Goal: Task Accomplishment & Management: Manage account settings

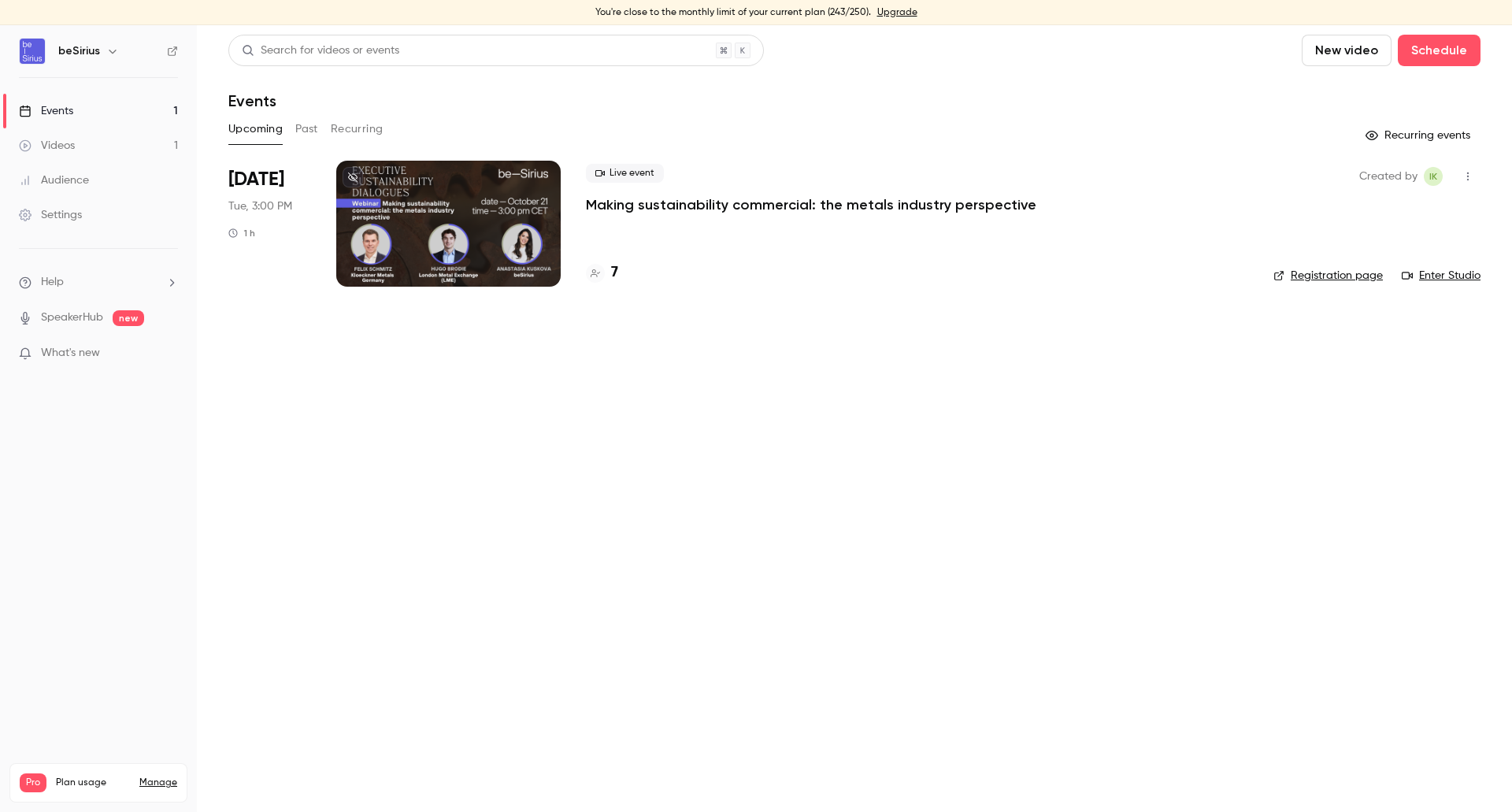
click at [499, 235] on div at bounding box center [448, 224] width 225 height 126
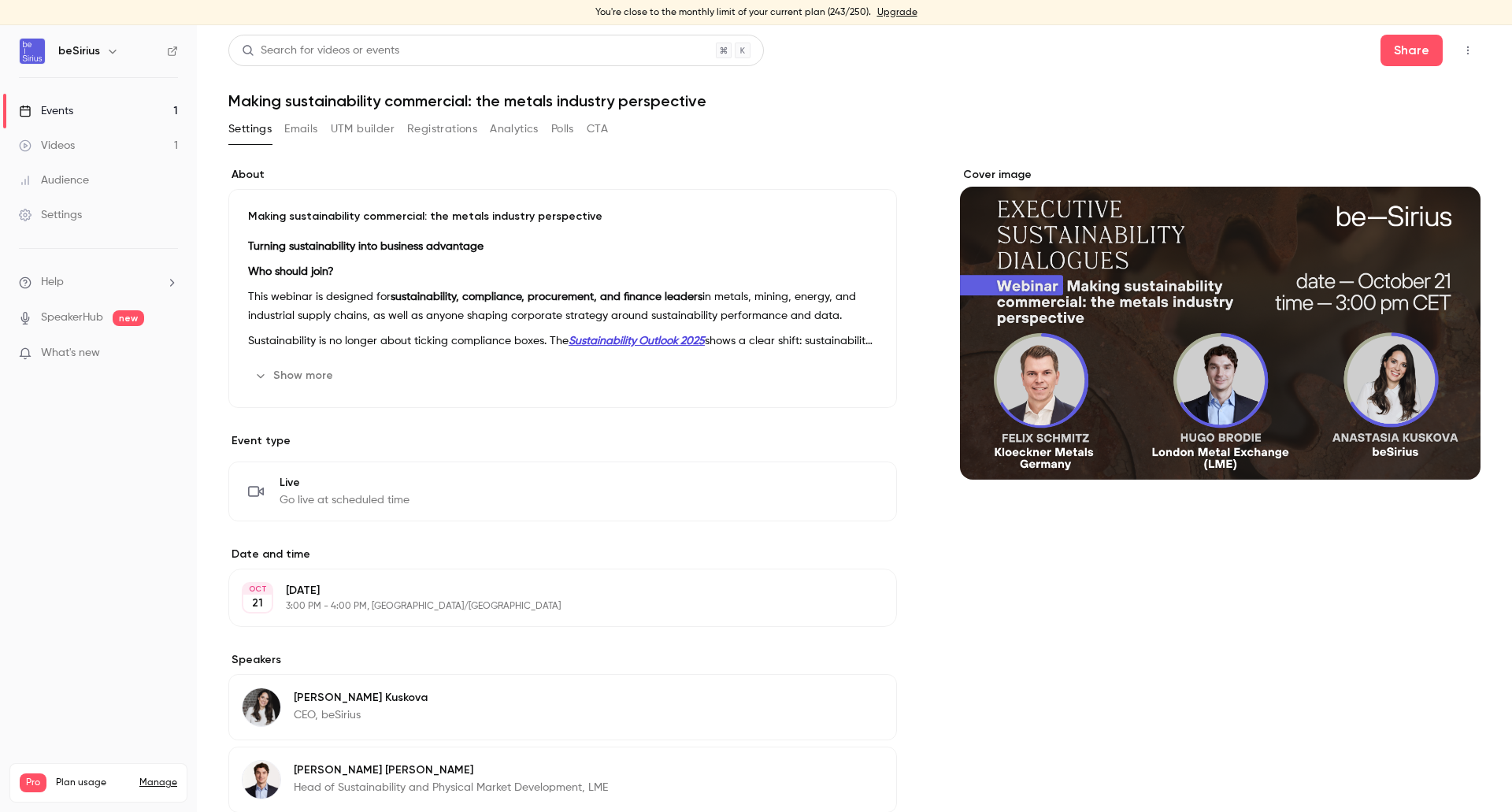
click at [303, 128] on button "Emails" at bounding box center [301, 128] width 33 height 25
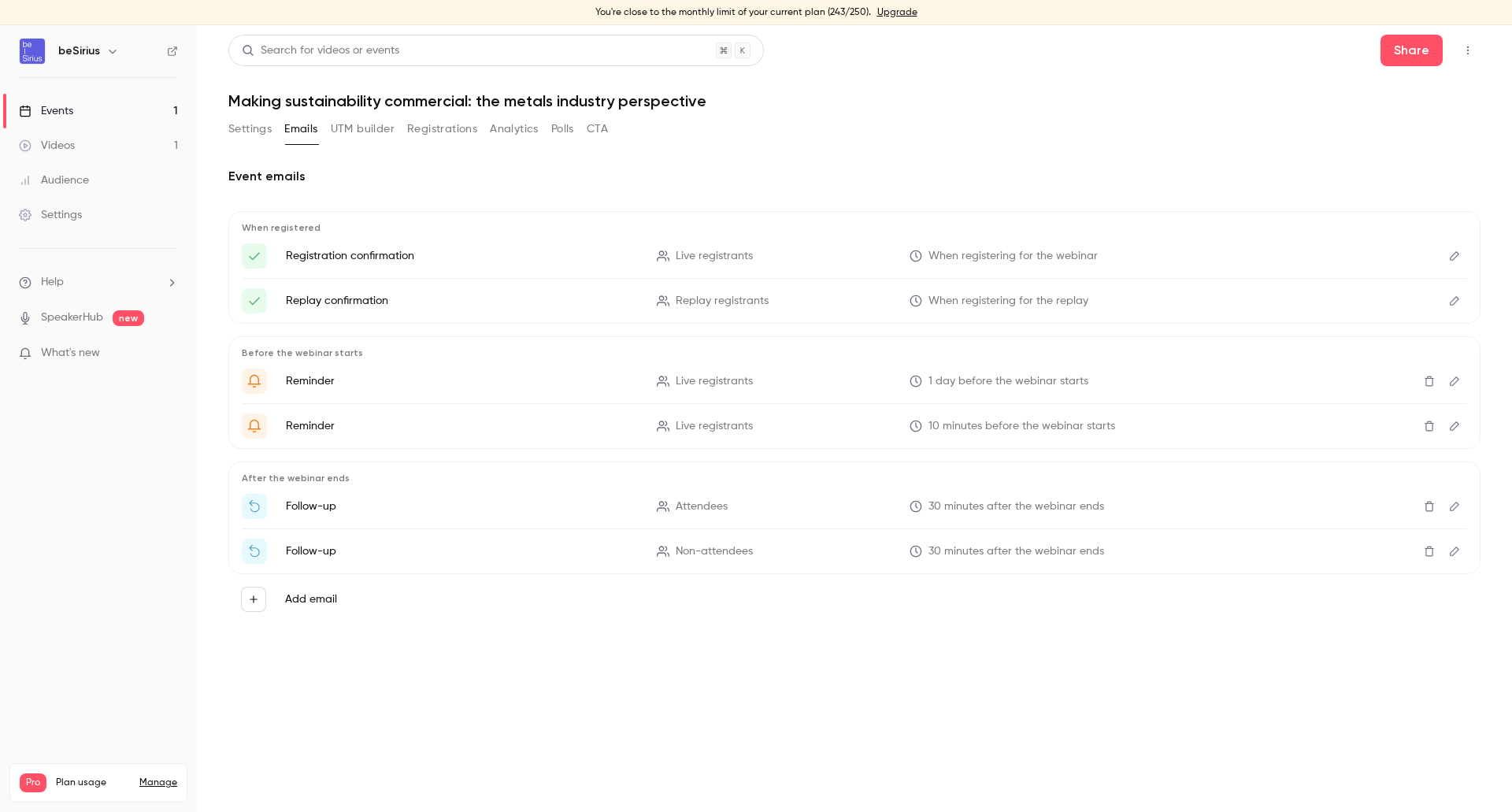
click at [441, 130] on button "Registrations" at bounding box center [442, 128] width 70 height 25
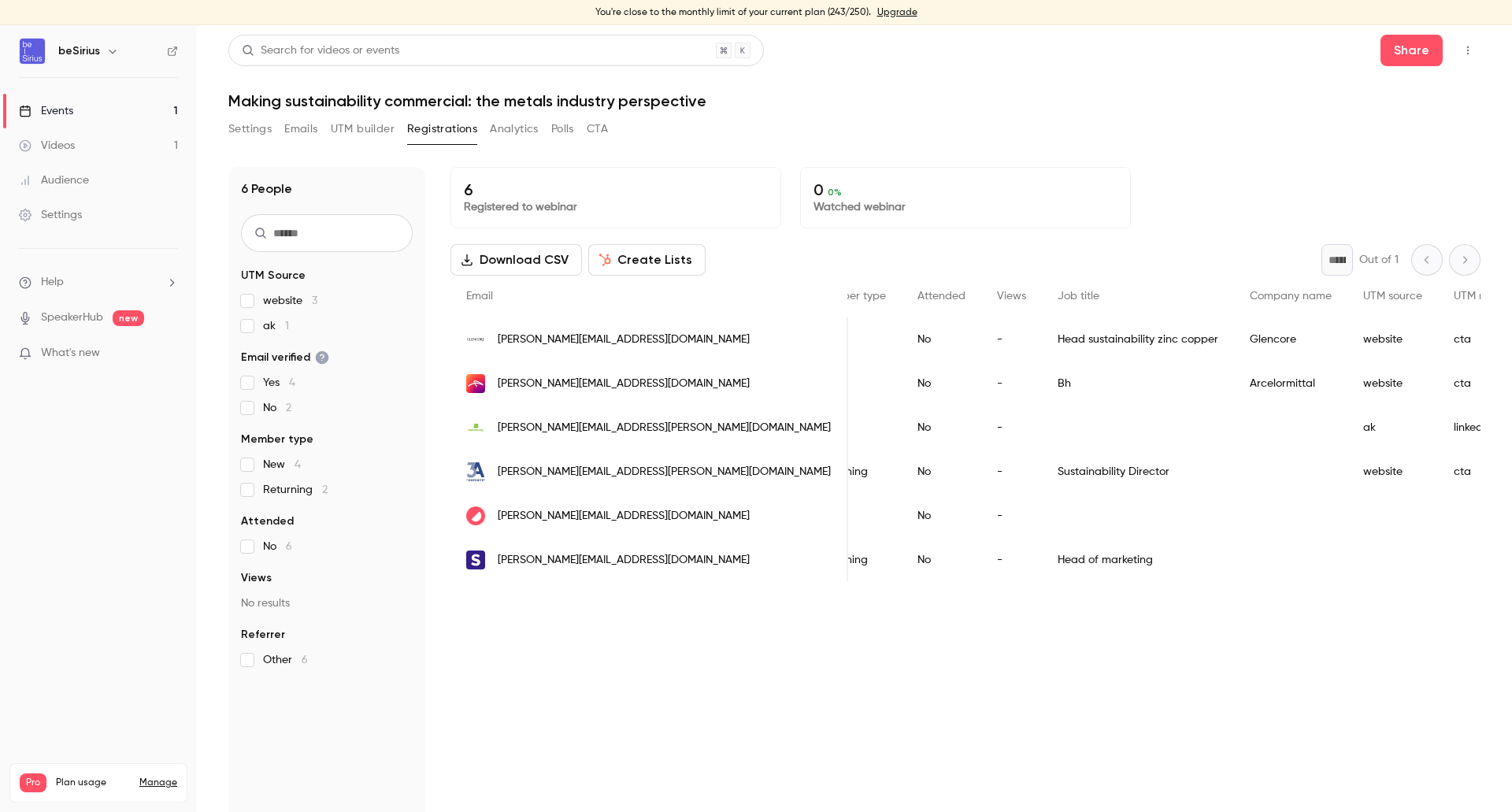
scroll to position [0, 324]
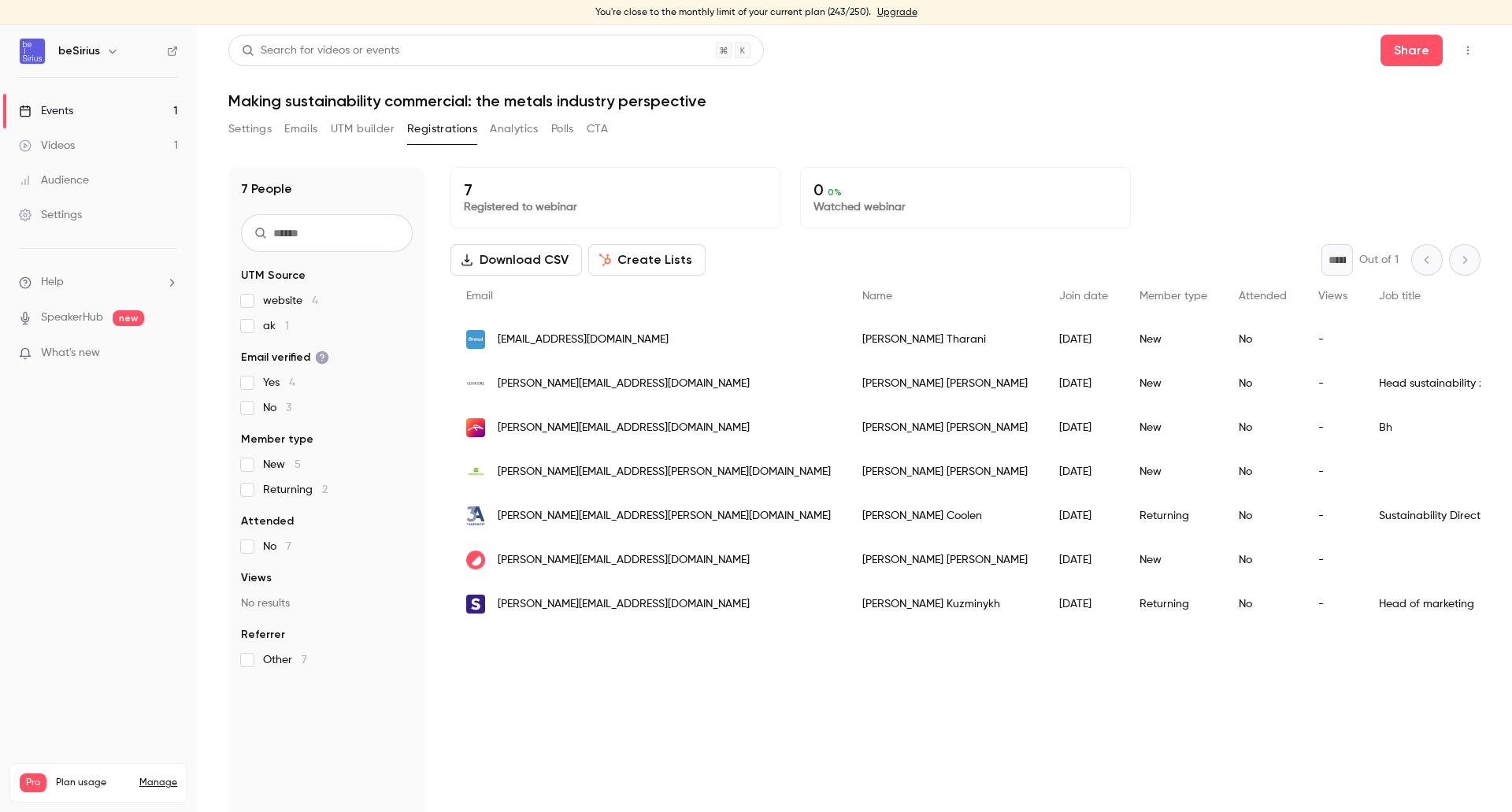
click at [961, 723] on div "7 Registered to webinar 0 0 % Watched webinar Download CSV Create Lists * Out o…" at bounding box center [965, 494] width 1030 height 655
drag, startPoint x: 645, startPoint y: 473, endPoint x: 496, endPoint y: 472, distance: 149.0
click at [496, 472] on div "[PERSON_NAME][EMAIL_ADDRESS][PERSON_NAME][DOMAIN_NAME]" at bounding box center [648, 471] width 396 height 44
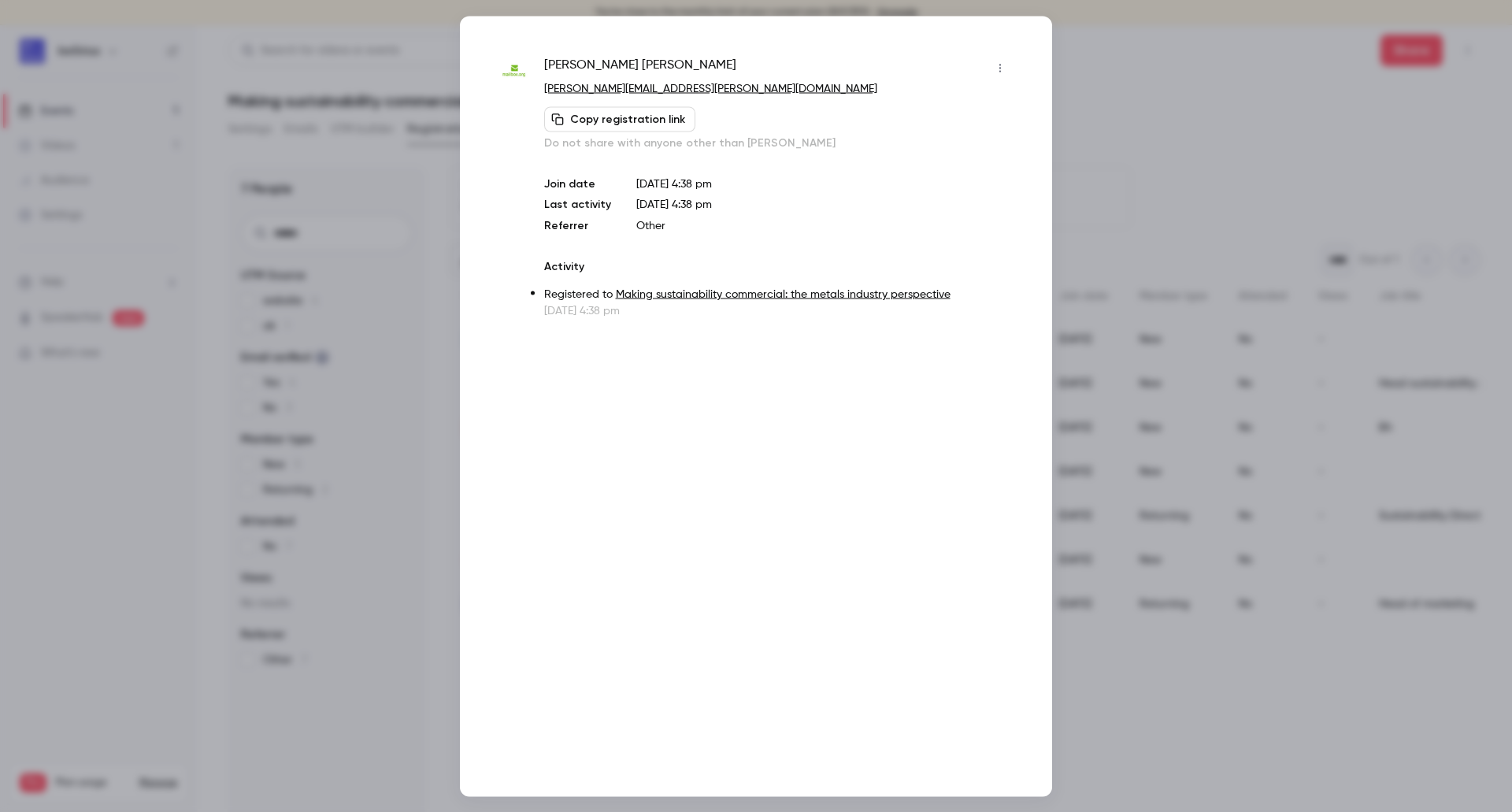
copy span "[PERSON_NAME][EMAIL_ADDRESS][PERSON_NAME][DOMAIN_NAME]"
drag, startPoint x: 648, startPoint y: 78, endPoint x: 539, endPoint y: 65, distance: 109.8
click at [539, 65] on div "Finn Ehrenberg finn.ehrenberg@mailbox.org Copy registration link Do not share w…" at bounding box center [755, 186] width 513 height 263
copy span "Finn Ehrenberg"
click at [1136, 82] on div at bounding box center [756, 406] width 1512 height 812
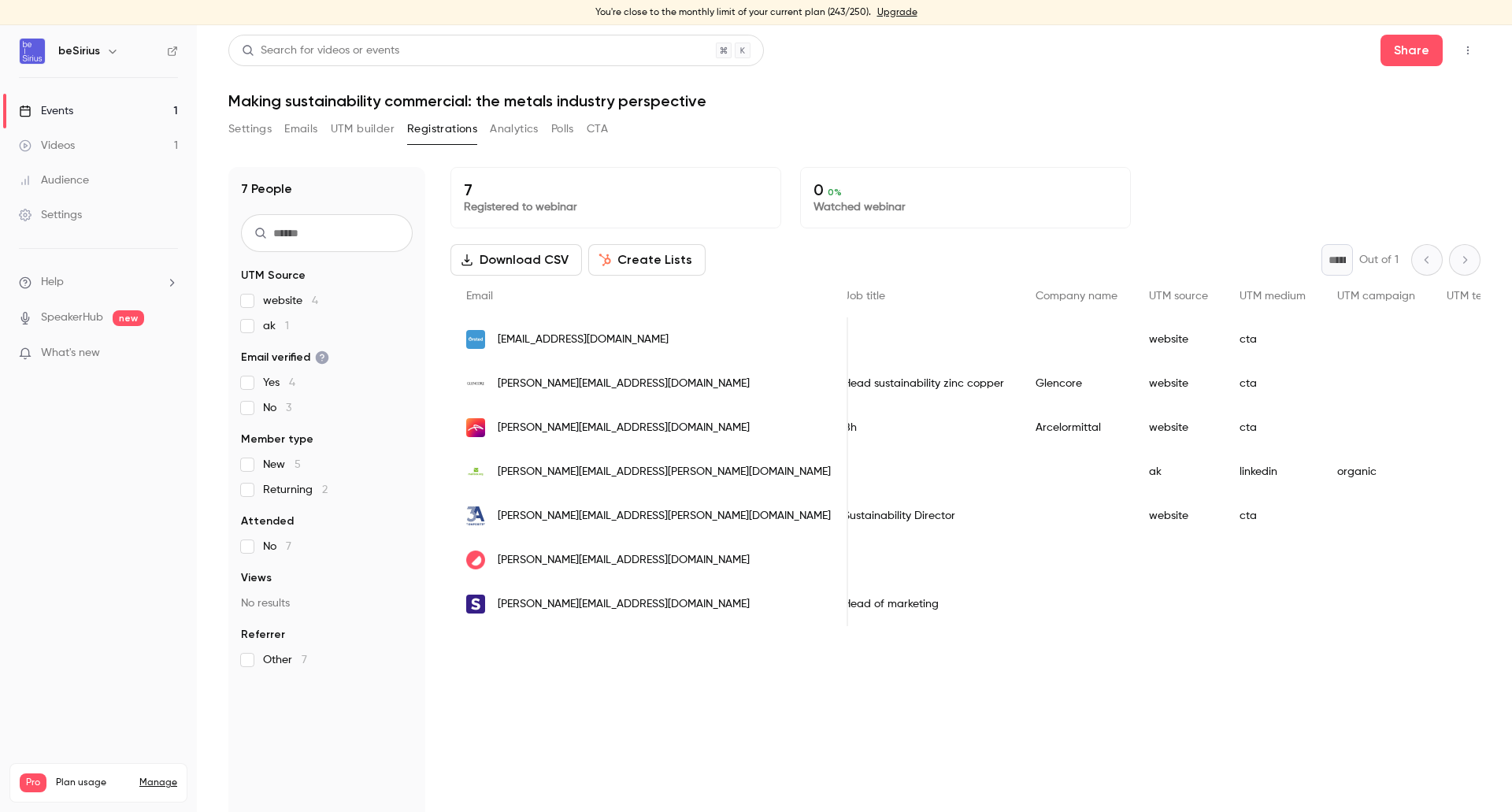
scroll to position [0, 544]
click at [303, 126] on button "Emails" at bounding box center [301, 128] width 33 height 25
